Goal: Find specific page/section: Find specific page/section

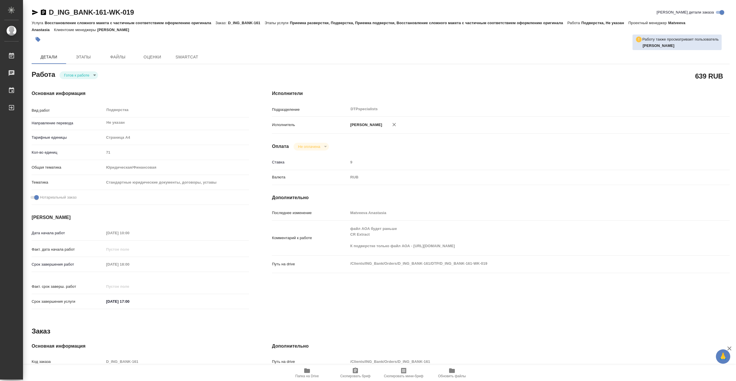
type textarea "x"
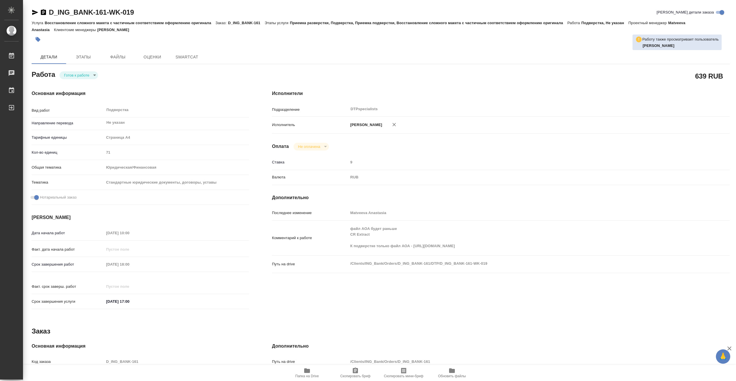
type textarea "x"
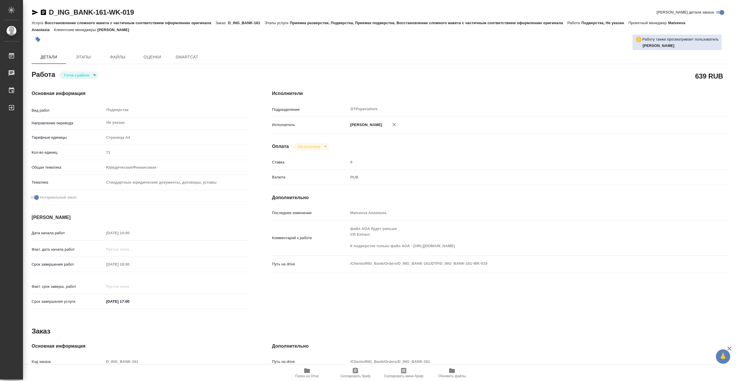
type textarea "x"
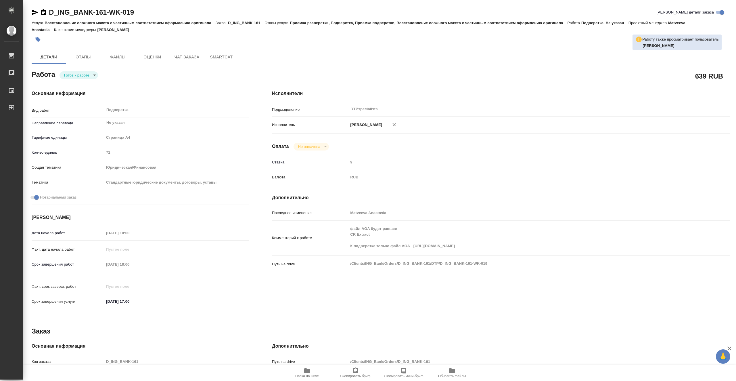
type textarea "x"
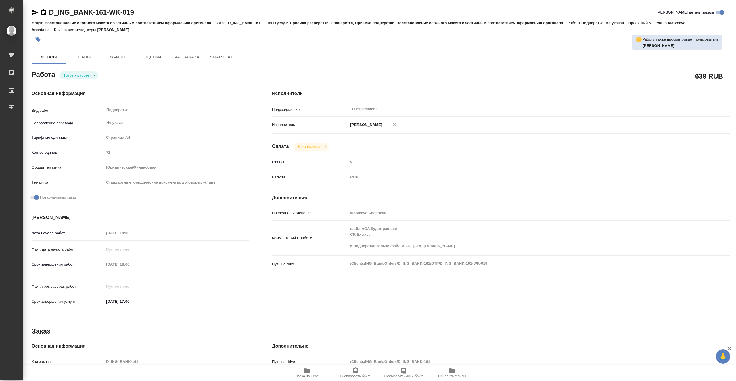
type textarea "x"
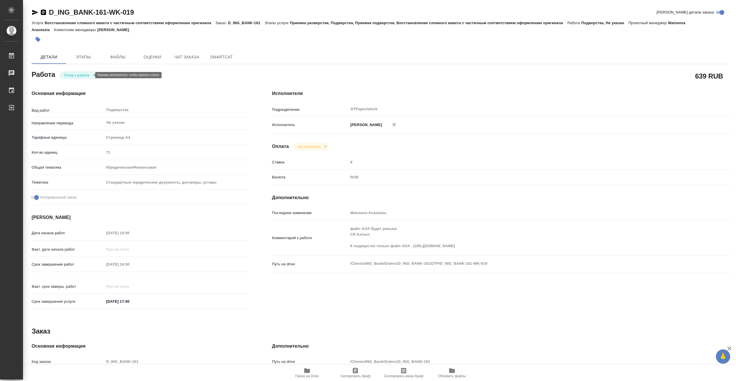
click at [91, 72] on body "🙏 .cls-1 fill:#fff; AWATERA Vasiutchenko Aleksandr Работы 0 Чаты График Выйти D…" at bounding box center [368, 190] width 736 height 381
click at [91, 74] on li "В работе" at bounding box center [79, 75] width 39 height 10
type textarea "x"
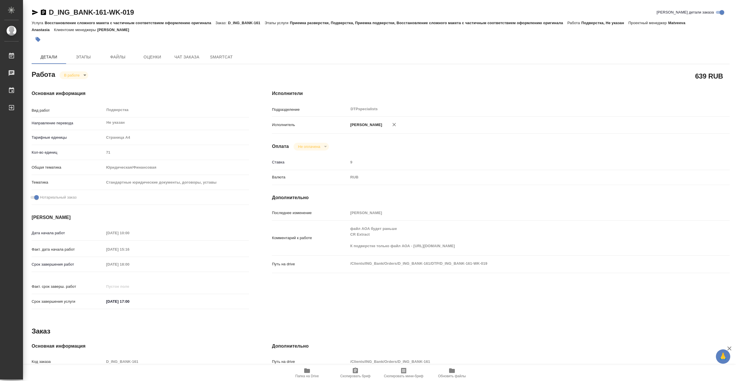
type textarea "x"
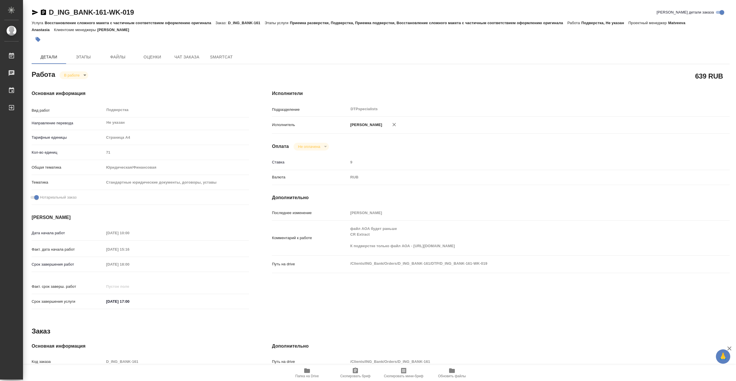
type textarea "x"
drag, startPoint x: 146, startPoint y: 13, endPoint x: 50, endPoint y: 16, distance: 96.1
click at [50, 16] on div "D_ING_BANK-161-WK-019 Кратко детали заказа" at bounding box center [381, 12] width 698 height 9
copy link "D_ING_BANK-161-WK-019"
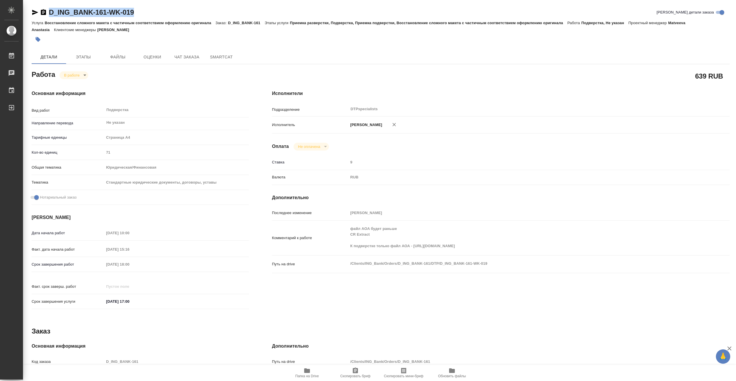
click at [310, 374] on icon "button" at bounding box center [307, 370] width 7 height 7
